Goal: Task Accomplishment & Management: Use online tool/utility

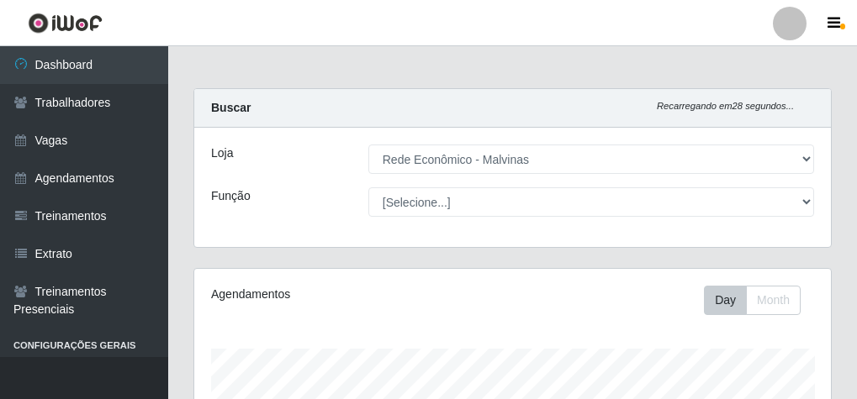
select select "194"
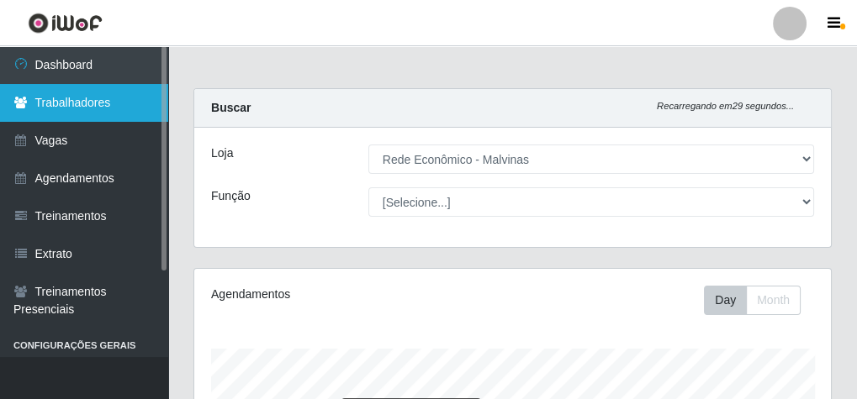
click at [101, 57] on link "Dashboard" at bounding box center [84, 65] width 168 height 38
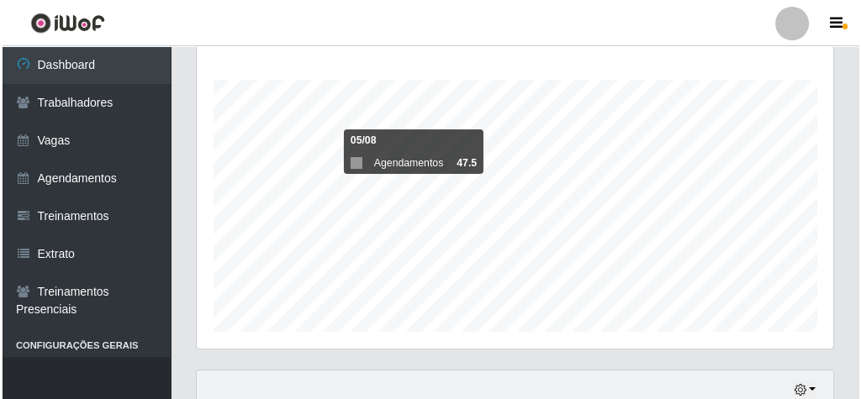
scroll to position [538, 0]
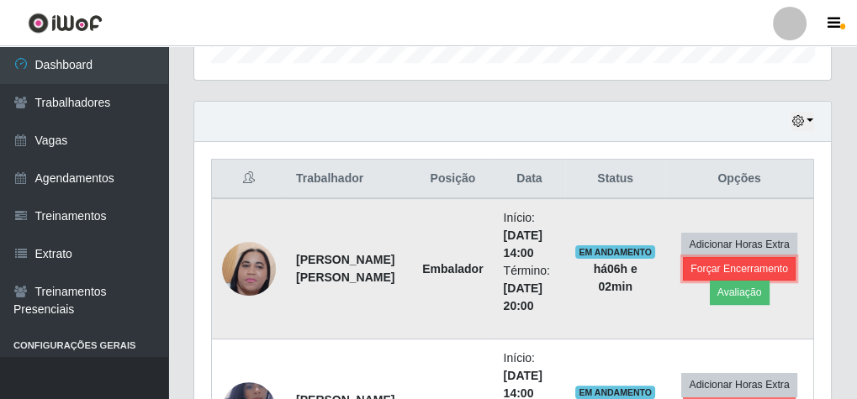
click at [771, 257] on button "Forçar Encerramento" at bounding box center [739, 269] width 113 height 24
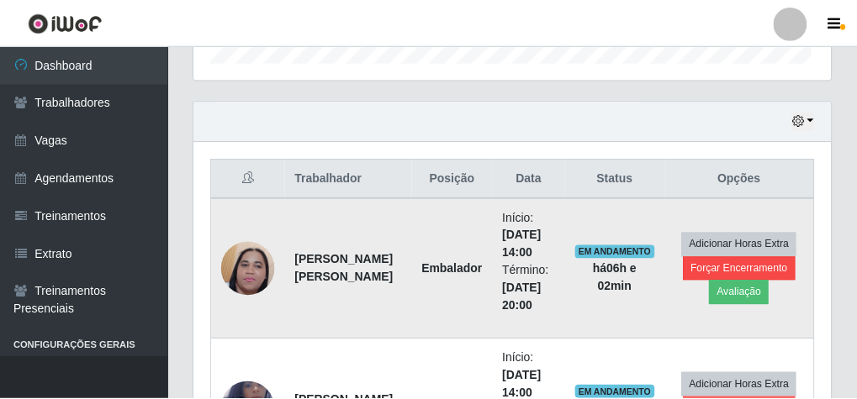
scroll to position [348, 631]
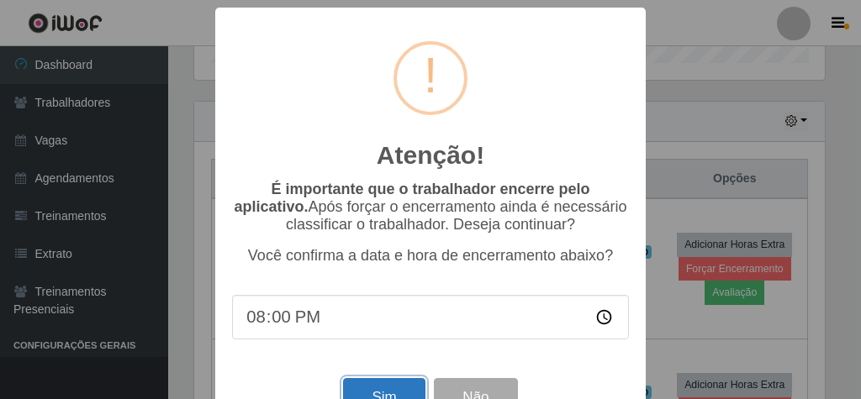
click at [366, 388] on button "Sim" at bounding box center [384, 398] width 82 height 40
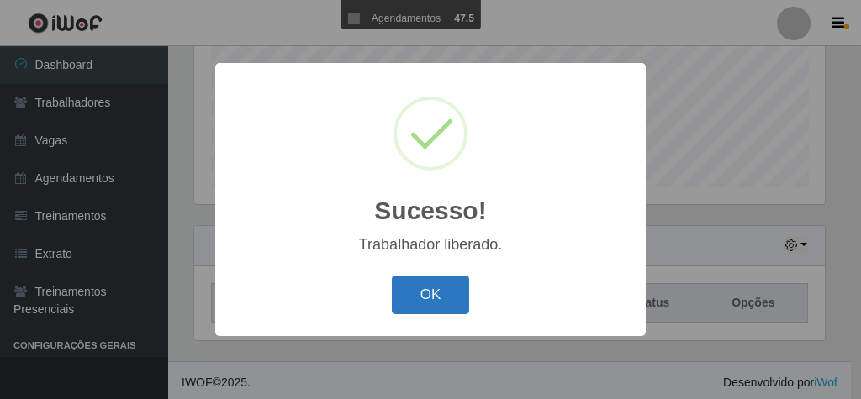
click at [447, 292] on button "OK" at bounding box center [431, 296] width 78 height 40
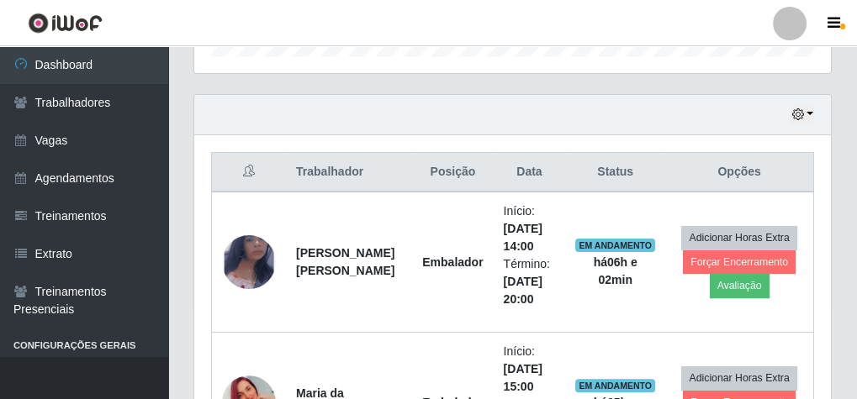
scroll to position [616, 0]
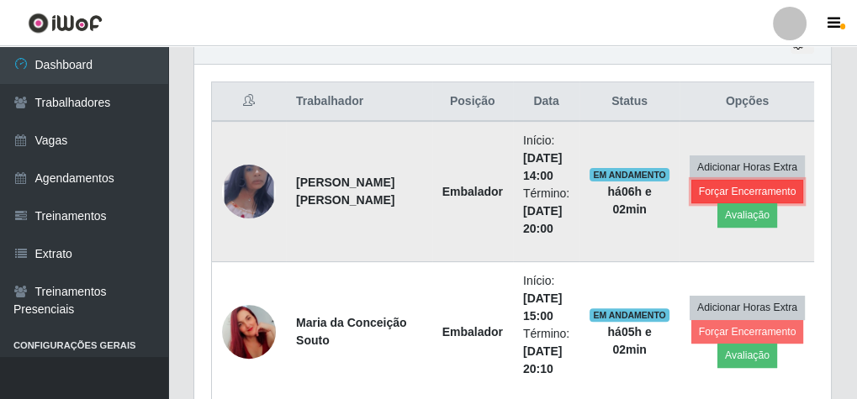
click at [769, 184] on button "Forçar Encerramento" at bounding box center [747, 192] width 113 height 24
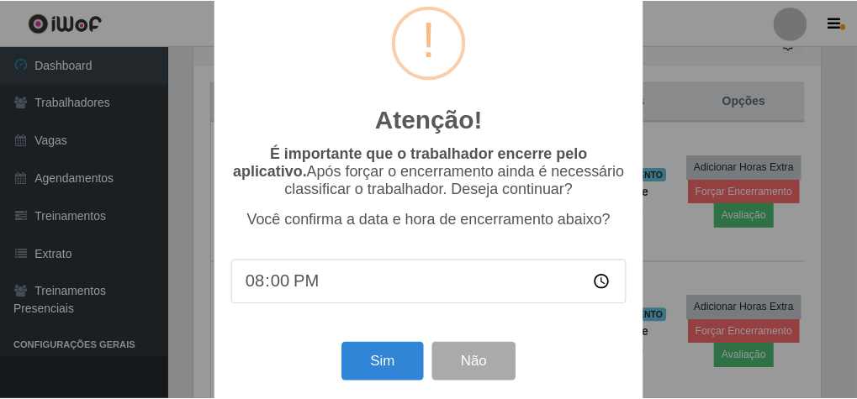
scroll to position [55, 0]
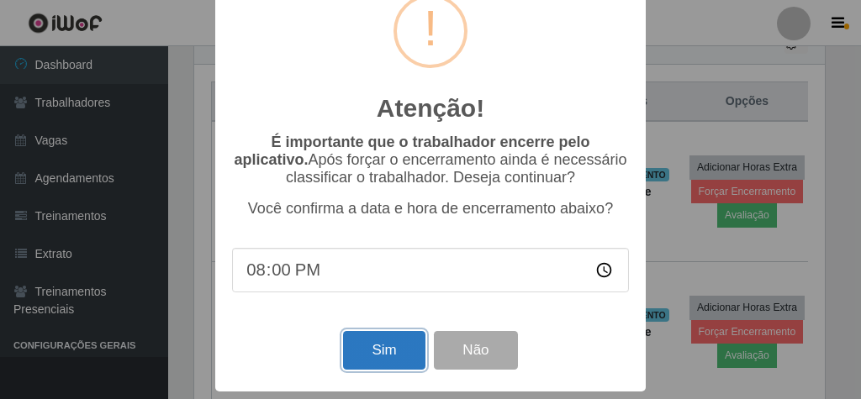
click at [382, 341] on button "Sim" at bounding box center [384, 351] width 82 height 40
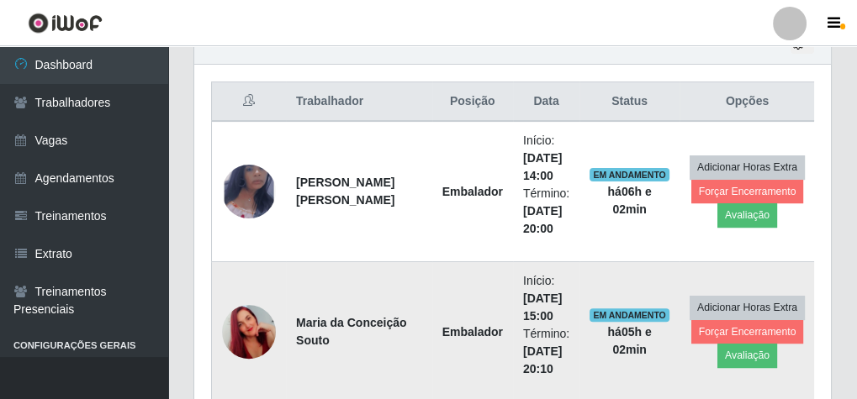
scroll to position [348, 631]
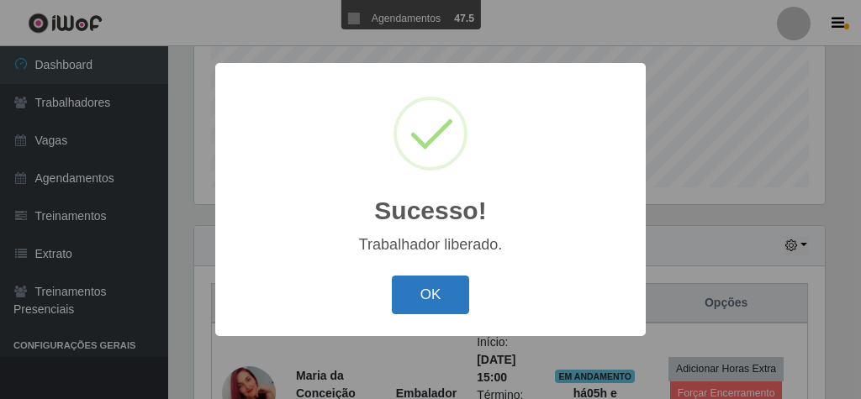
click at [447, 292] on button "OK" at bounding box center [431, 296] width 78 height 40
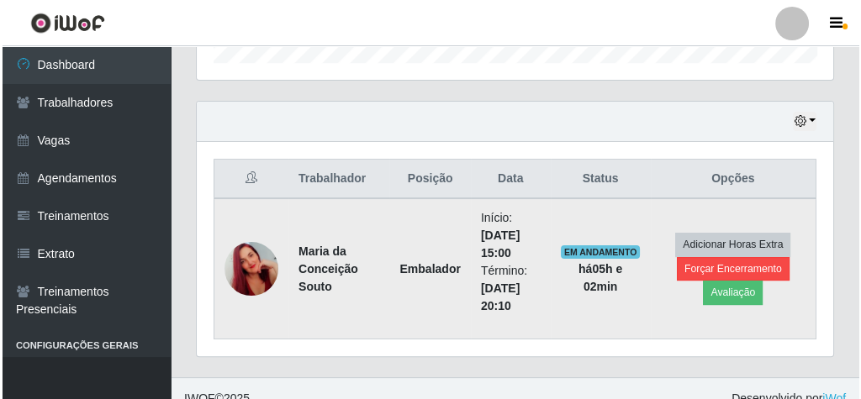
scroll to position [554, 0]
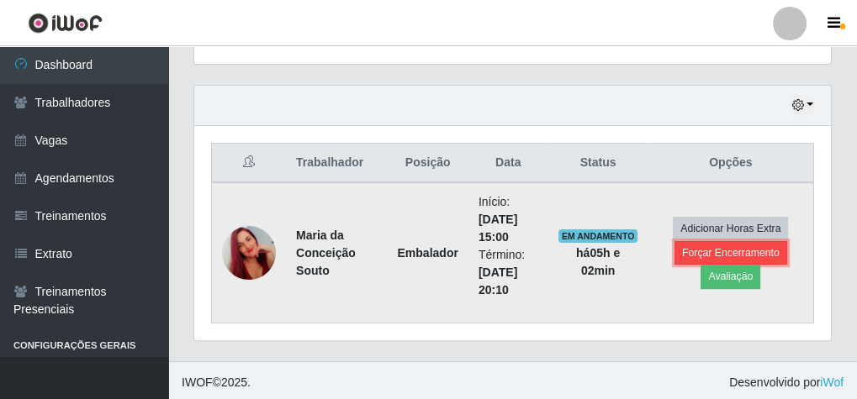
click at [729, 241] on button "Forçar Encerramento" at bounding box center [730, 253] width 113 height 24
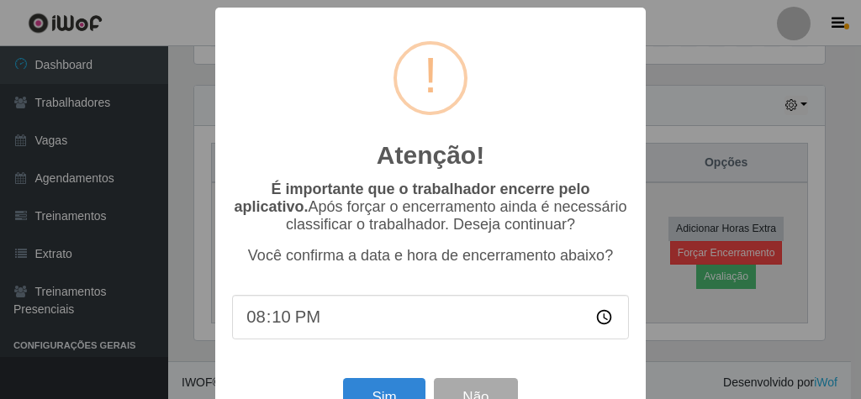
scroll to position [0, 0]
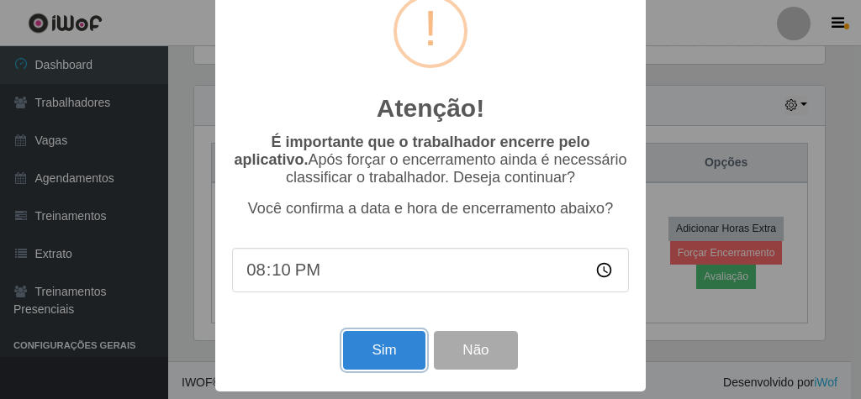
click at [364, 351] on button "Sim" at bounding box center [384, 351] width 82 height 40
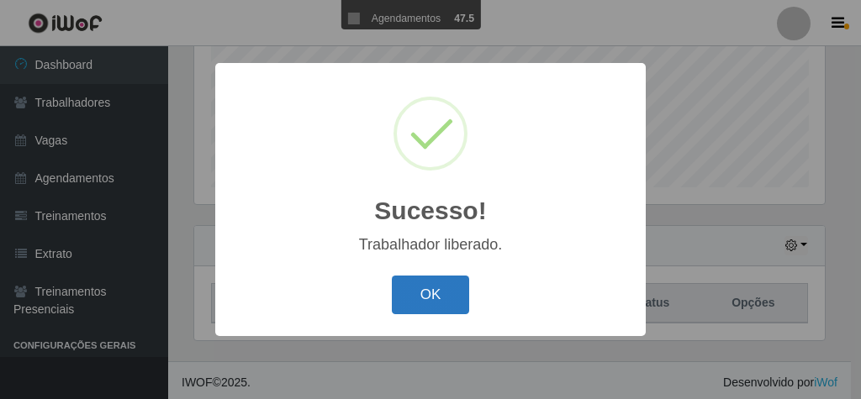
click at [412, 297] on button "OK" at bounding box center [431, 296] width 78 height 40
